Goal: Task Accomplishment & Management: Complete application form

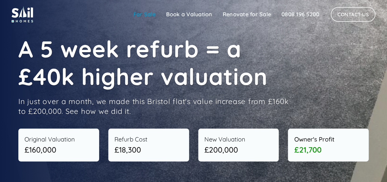
click at [144, 15] on link "For Sale" at bounding box center [144, 14] width 33 height 12
click at [251, 13] on link "Renovate for Sale" at bounding box center [247, 14] width 59 height 12
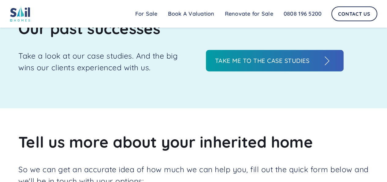
scroll to position [643, 0]
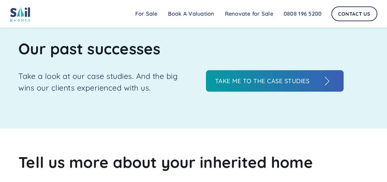
click at [276, 80] on h3 "Take me to the case studies" at bounding box center [268, 80] width 107 height 9
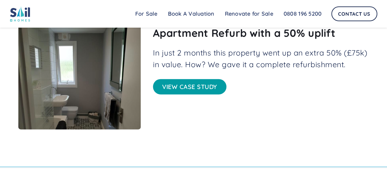
scroll to position [662, 0]
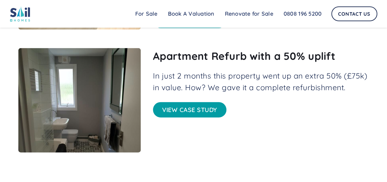
click at [184, 110] on link "View case study" at bounding box center [190, 109] width 74 height 15
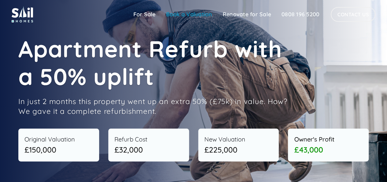
click at [192, 17] on link "Book a Valuation" at bounding box center [189, 14] width 57 height 12
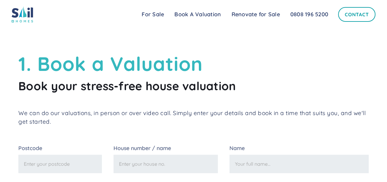
click at [352, 15] on link "Contact" at bounding box center [356, 14] width 37 height 15
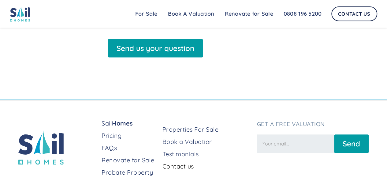
scroll to position [279, 0]
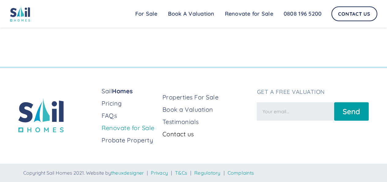
click at [120, 130] on link "Renovate for Sale" at bounding box center [130, 127] width 56 height 9
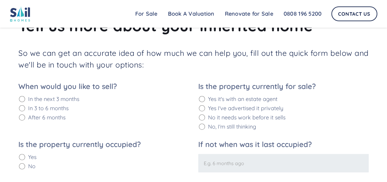
scroll to position [766, 0]
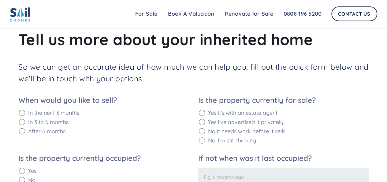
click at [204, 113] on input "Yes it's with an estate agent" at bounding box center [202, 113] width 6 height 6
radio input "true"
click at [23, 112] on input "In the next 3 months" at bounding box center [22, 113] width 6 height 6
radio input "true"
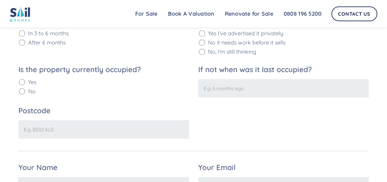
scroll to position [858, 0]
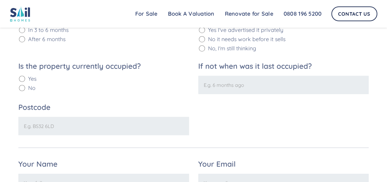
click at [221, 82] on input "If not when was it last occupied?" at bounding box center [283, 85] width 171 height 18
click at [24, 86] on input "No" at bounding box center [22, 88] width 6 height 6
radio input "true"
click at [220, 84] on input "If not when was it last occupied?" at bounding box center [283, 85] width 171 height 18
type input "W"
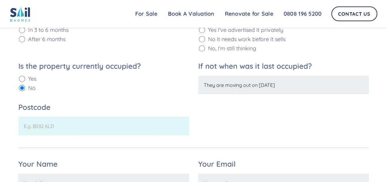
type input "They are moving out on [DATE]"
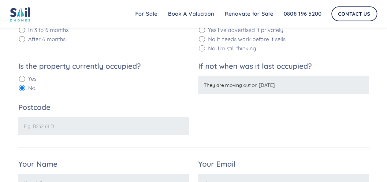
click at [129, 121] on input "Postcode" at bounding box center [103, 126] width 171 height 18
click at [107, 125] on input "Postcode" at bounding box center [103, 126] width 171 height 18
type input "BS2 9QW"
click at [331, 106] on div "When would you like to sell? In the next 3 months In 3 to 6 months After 6 mont…" at bounding box center [193, 75] width 351 height 143
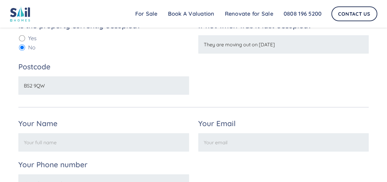
scroll to position [919, 0]
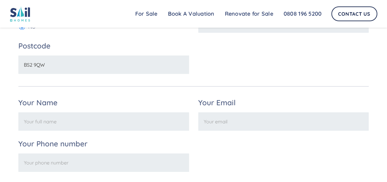
click at [167, 121] on input "Your Name" at bounding box center [103, 121] width 171 height 18
type input "[PERSON_NAME]"
type input "[EMAIL_ADDRESS][DOMAIN_NAME]"
type input "07766224345"
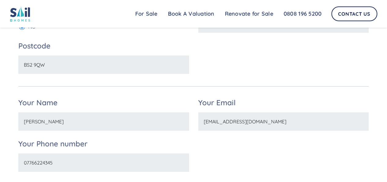
drag, startPoint x: 256, startPoint y: 122, endPoint x: 193, endPoint y: 122, distance: 63.4
click at [193, 122] on div "Your Name [PERSON_NAME] Your Email [EMAIL_ADDRESS][DOMAIN_NAME] Your Phone numb…" at bounding box center [193, 141] width 351 height 85
type input "[EMAIL_ADDRESS][DOMAIN_NAME]"
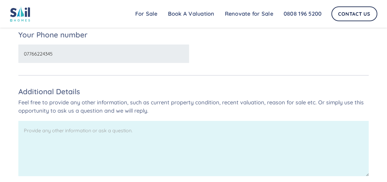
scroll to position [1041, 0]
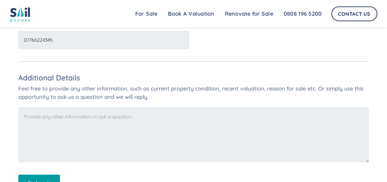
click at [174, 120] on textarea "Feel free to provide any other information, such as current property condition,…" at bounding box center [193, 134] width 351 height 55
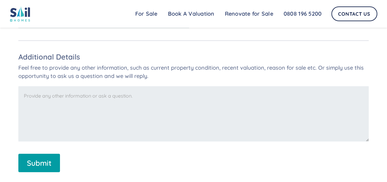
scroll to position [1072, 0]
